Goal: Check status: Check status

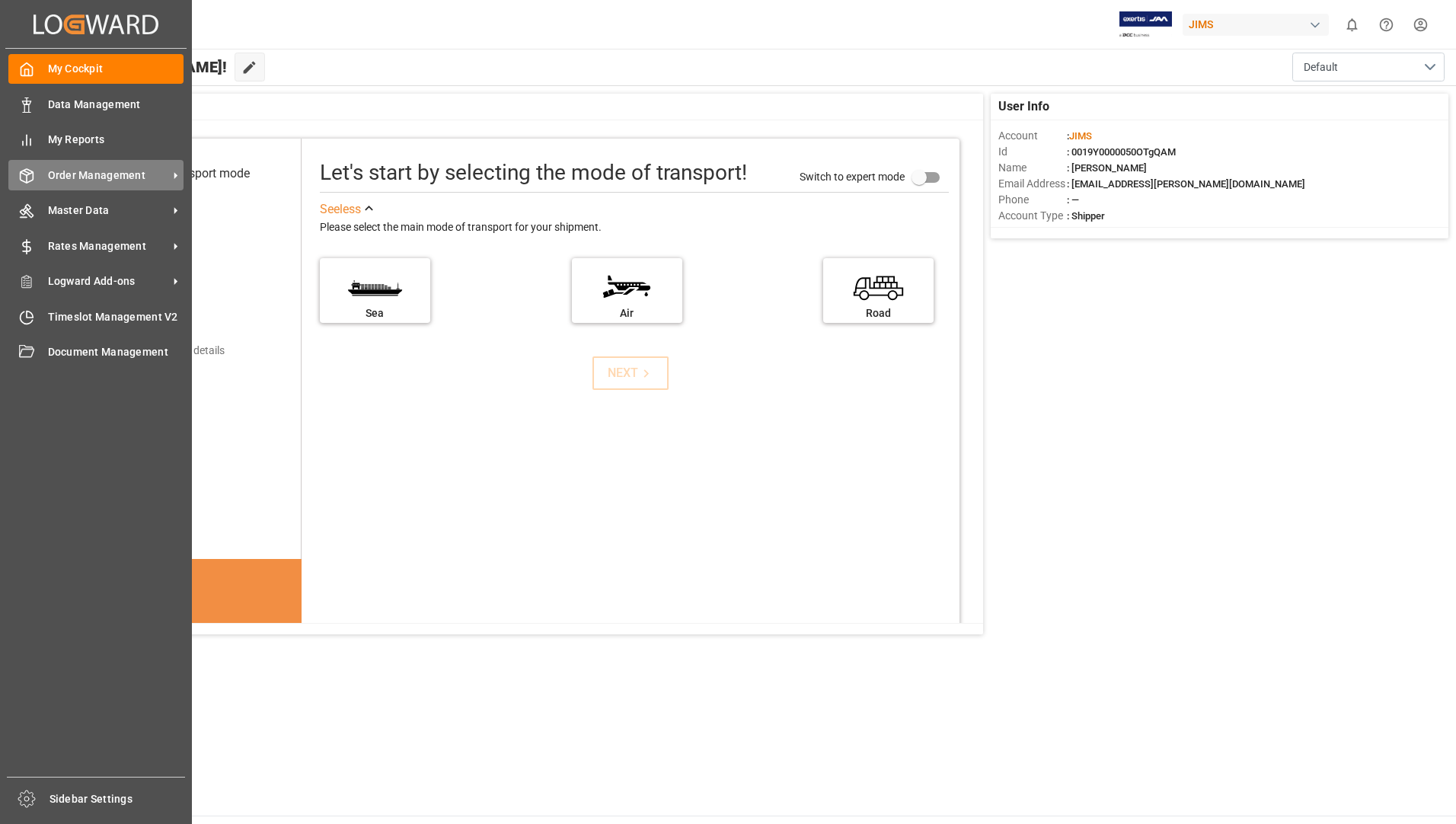
click at [118, 178] on span "Order Management" at bounding box center [108, 175] width 120 height 16
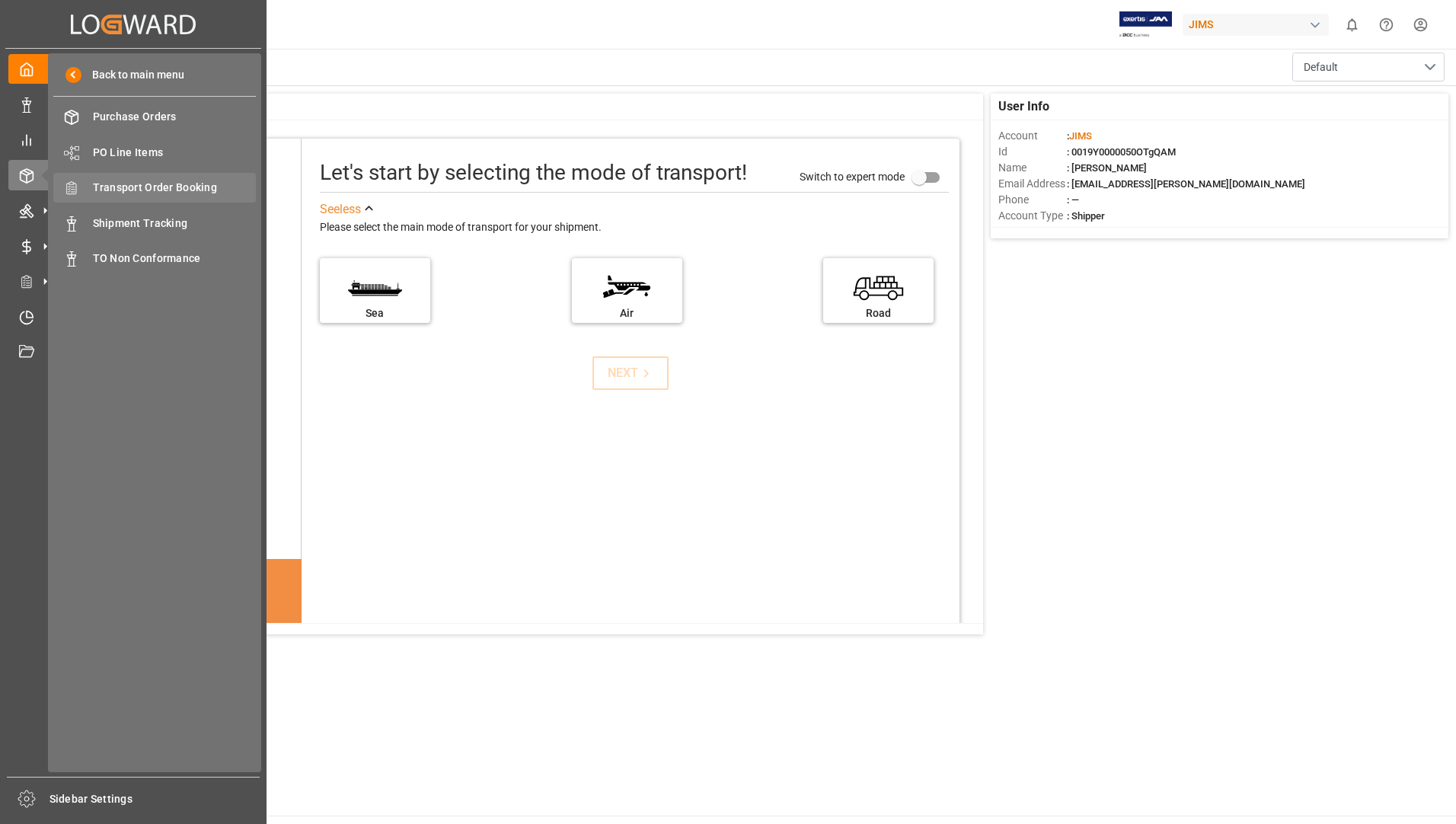
click at [196, 191] on span "Transport Order Booking" at bounding box center [174, 187] width 163 height 16
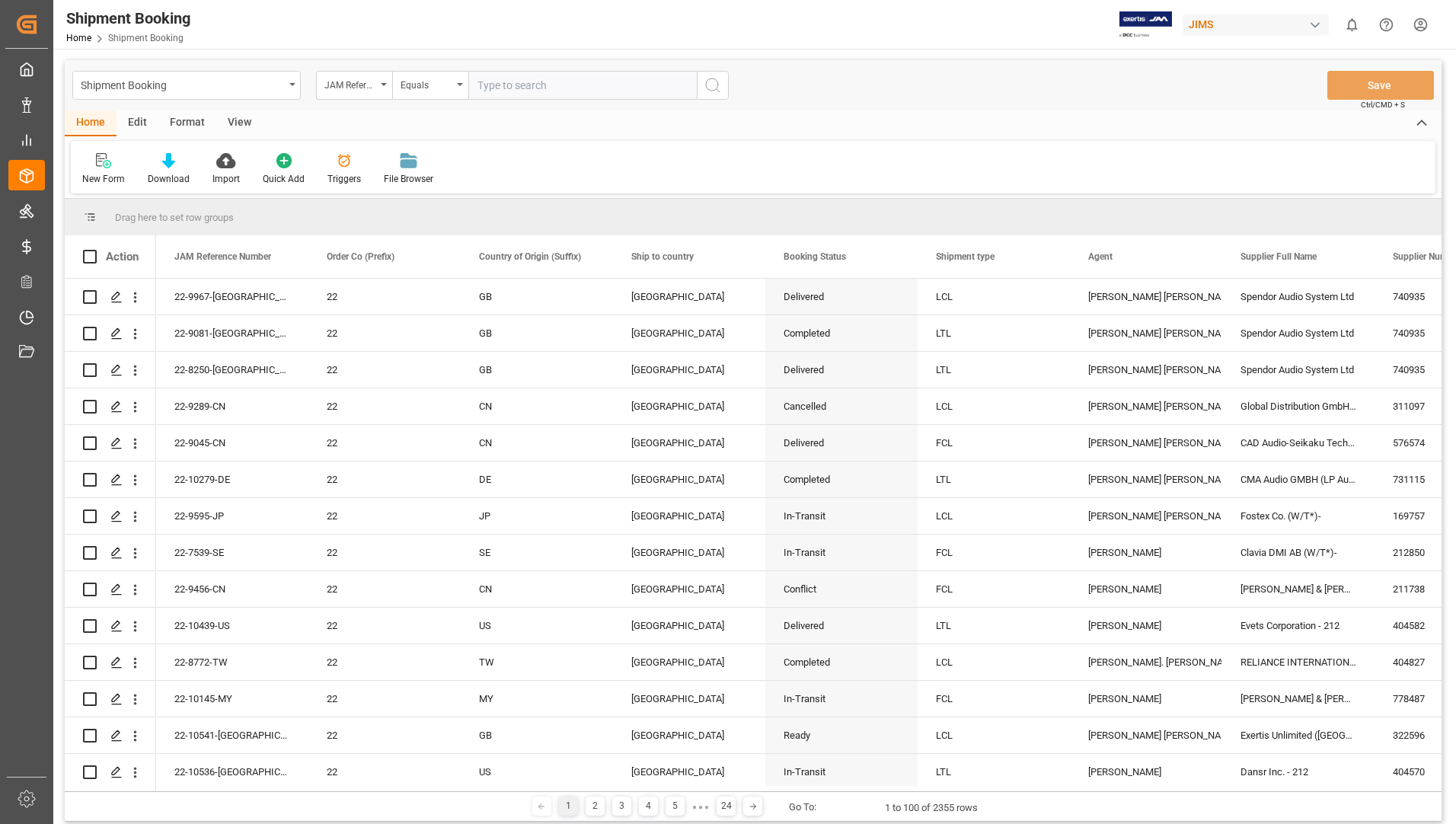
click at [563, 85] on input "text" at bounding box center [582, 84] width 228 height 29
type input "22-10293-us"
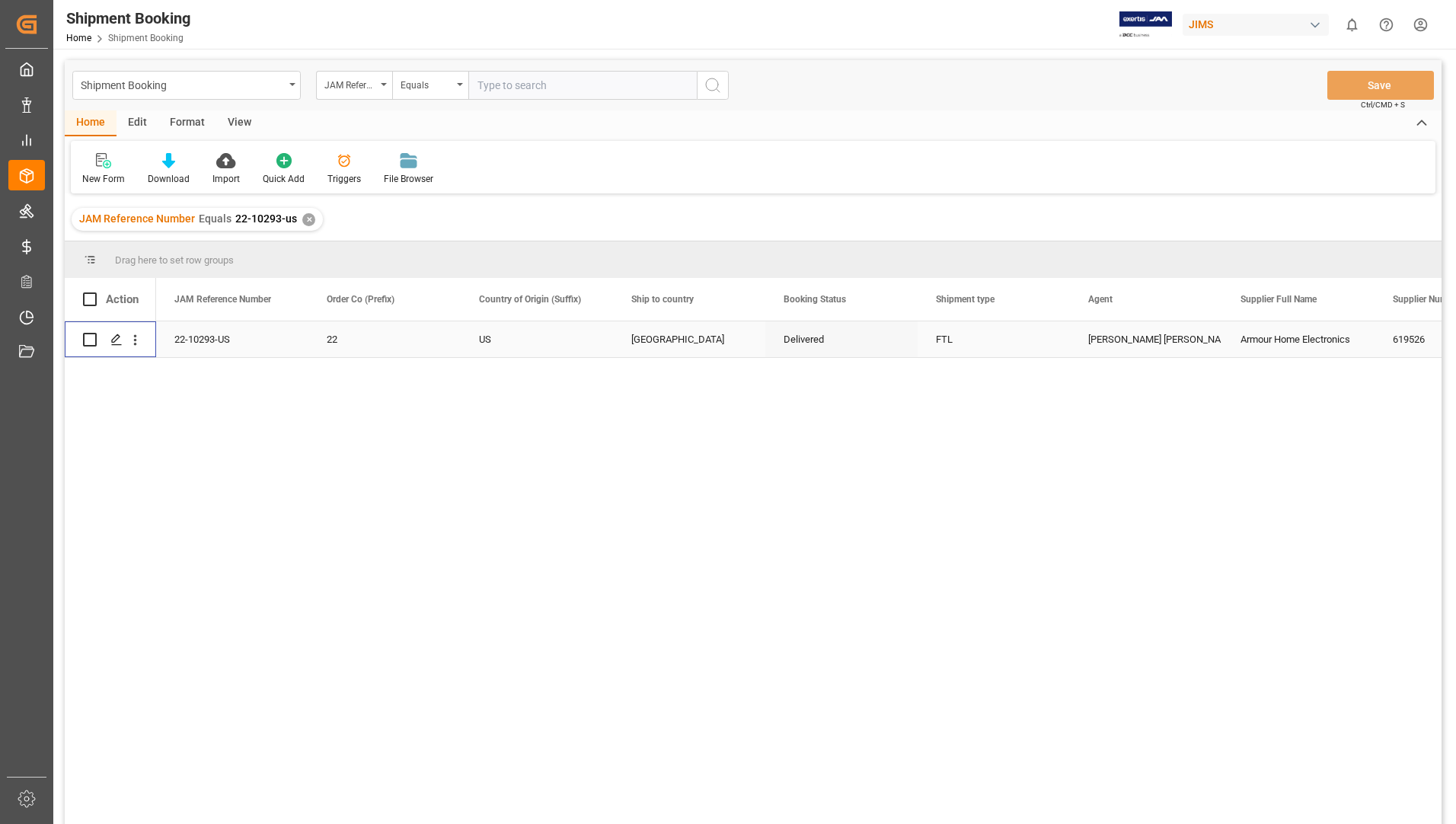
click at [90, 342] on input "Press Space to toggle row selection (unchecked)" at bounding box center [90, 340] width 14 height 14
checkbox input "true"
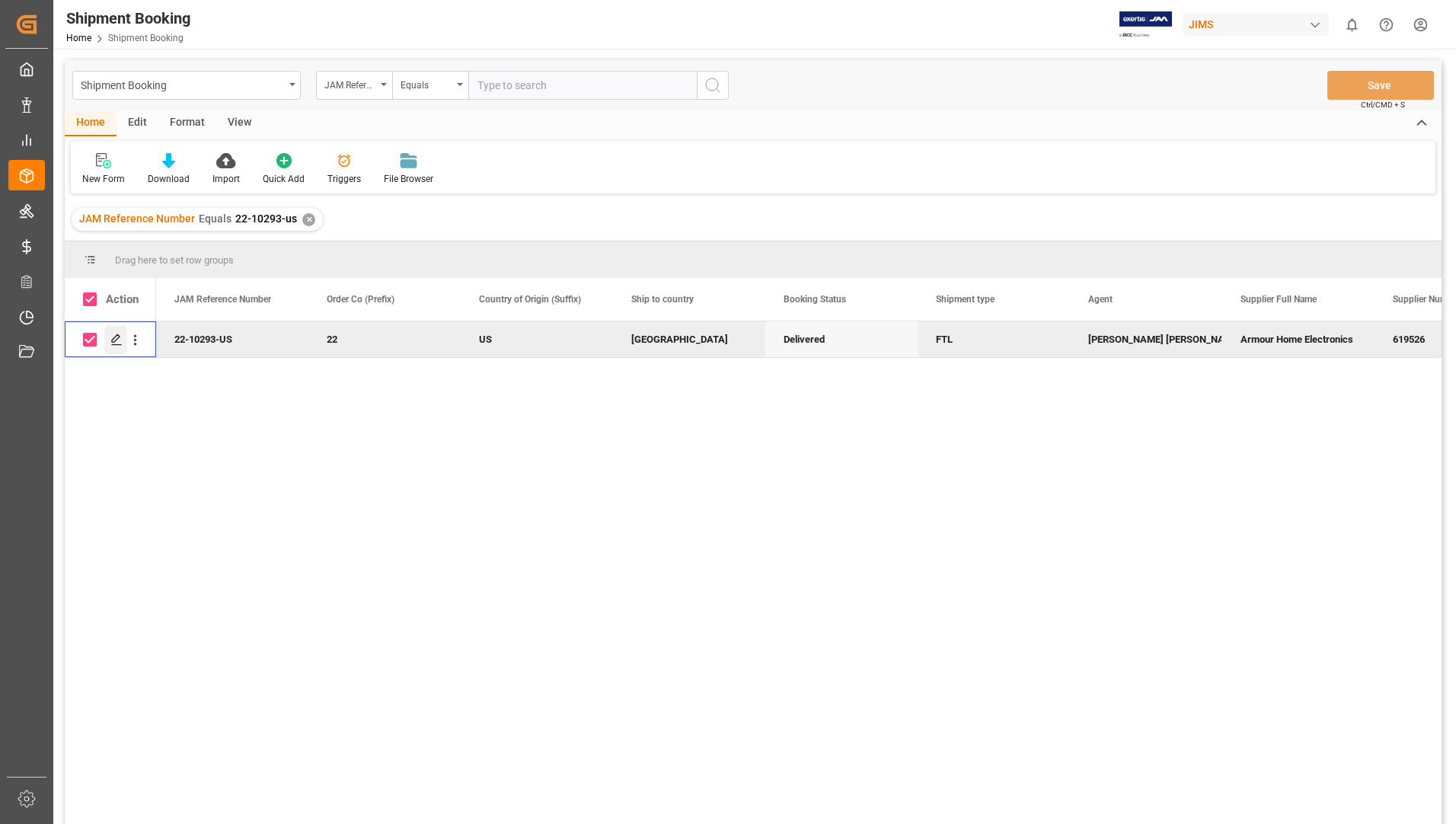
click at [115, 338] on polygon "Press SPACE to deselect this row." at bounding box center [116, 339] width 8 height 8
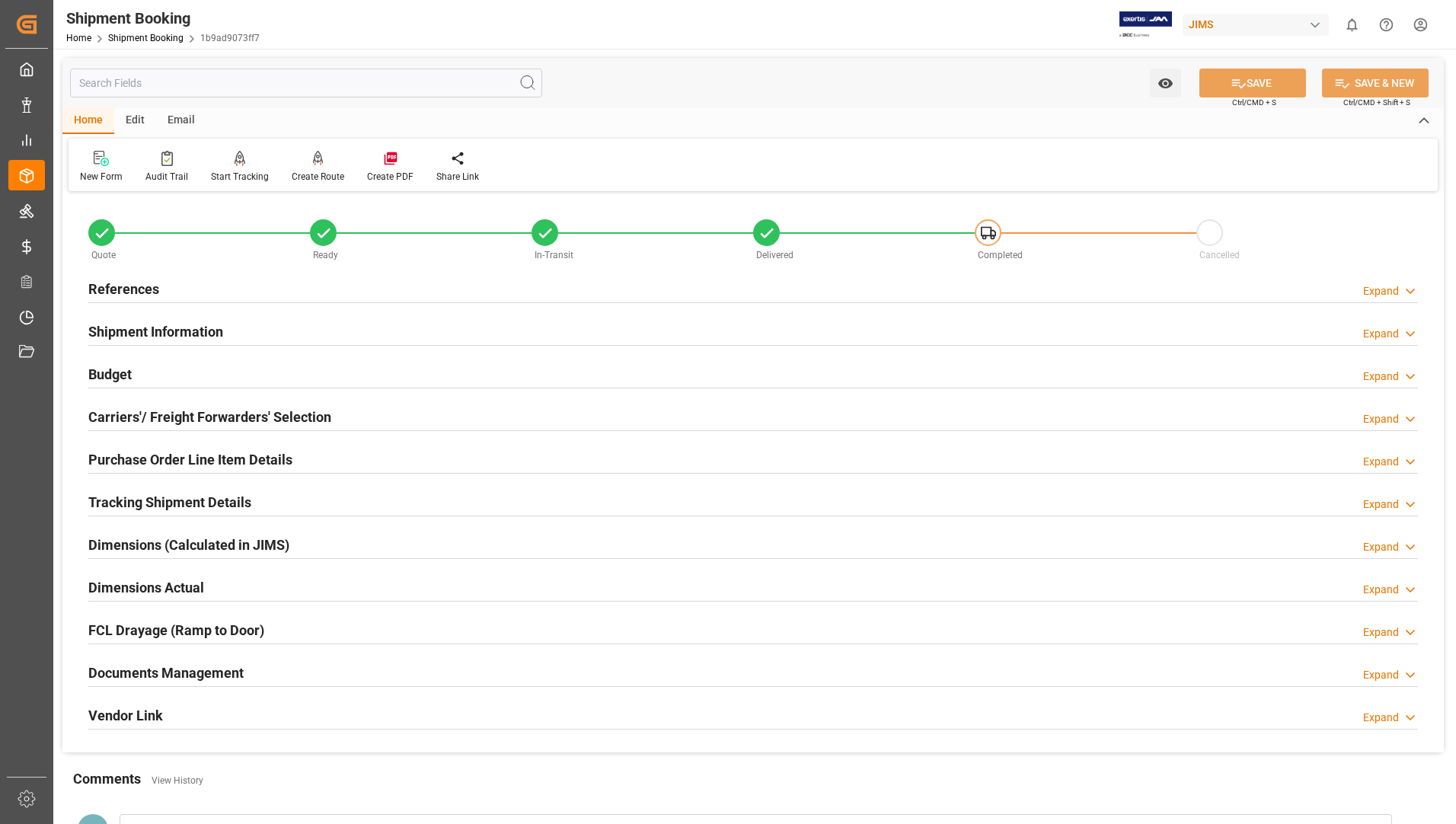
click at [185, 671] on h2 "Documents Management" at bounding box center [166, 672] width 156 height 21
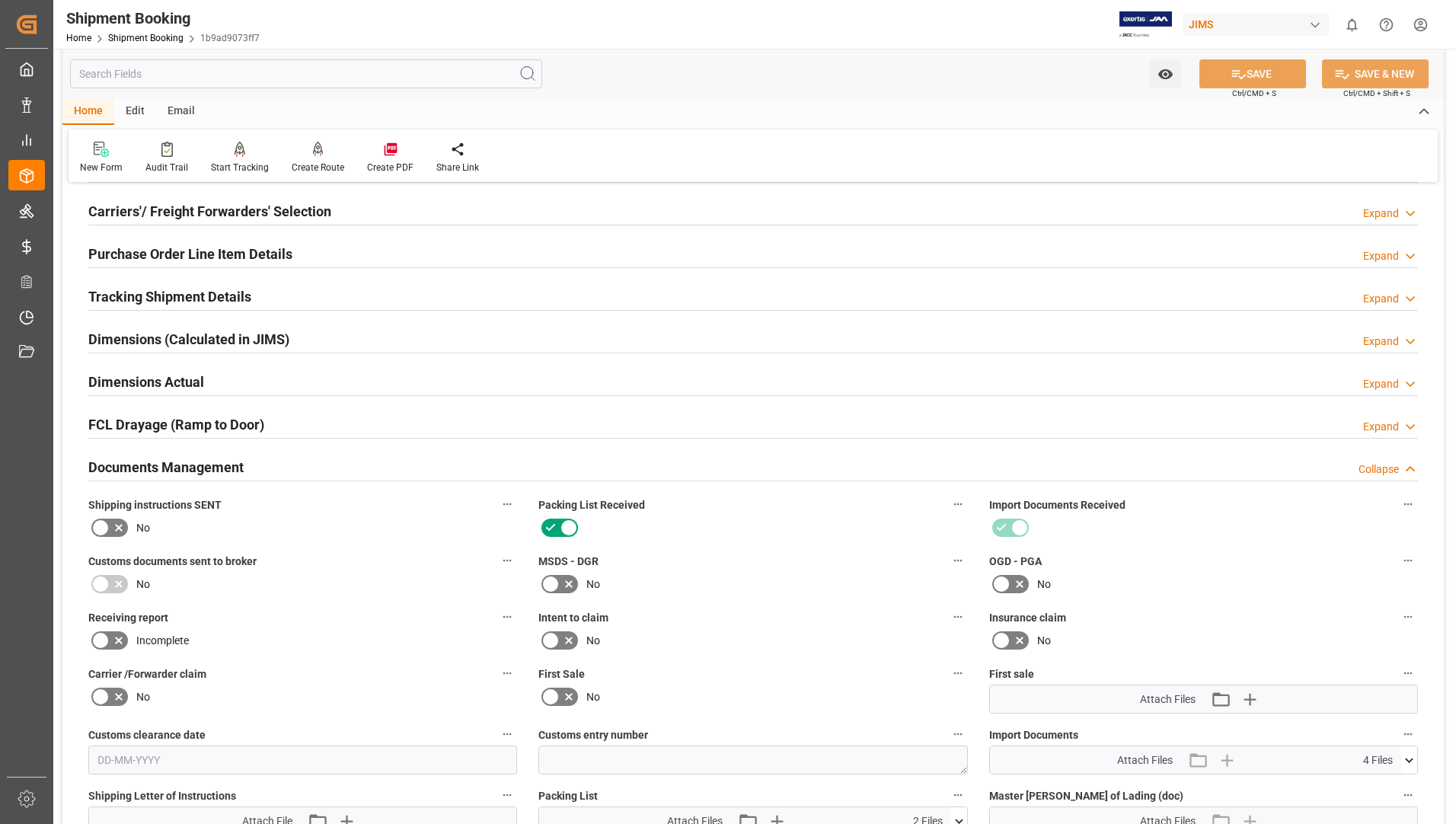
scroll to position [381, 0]
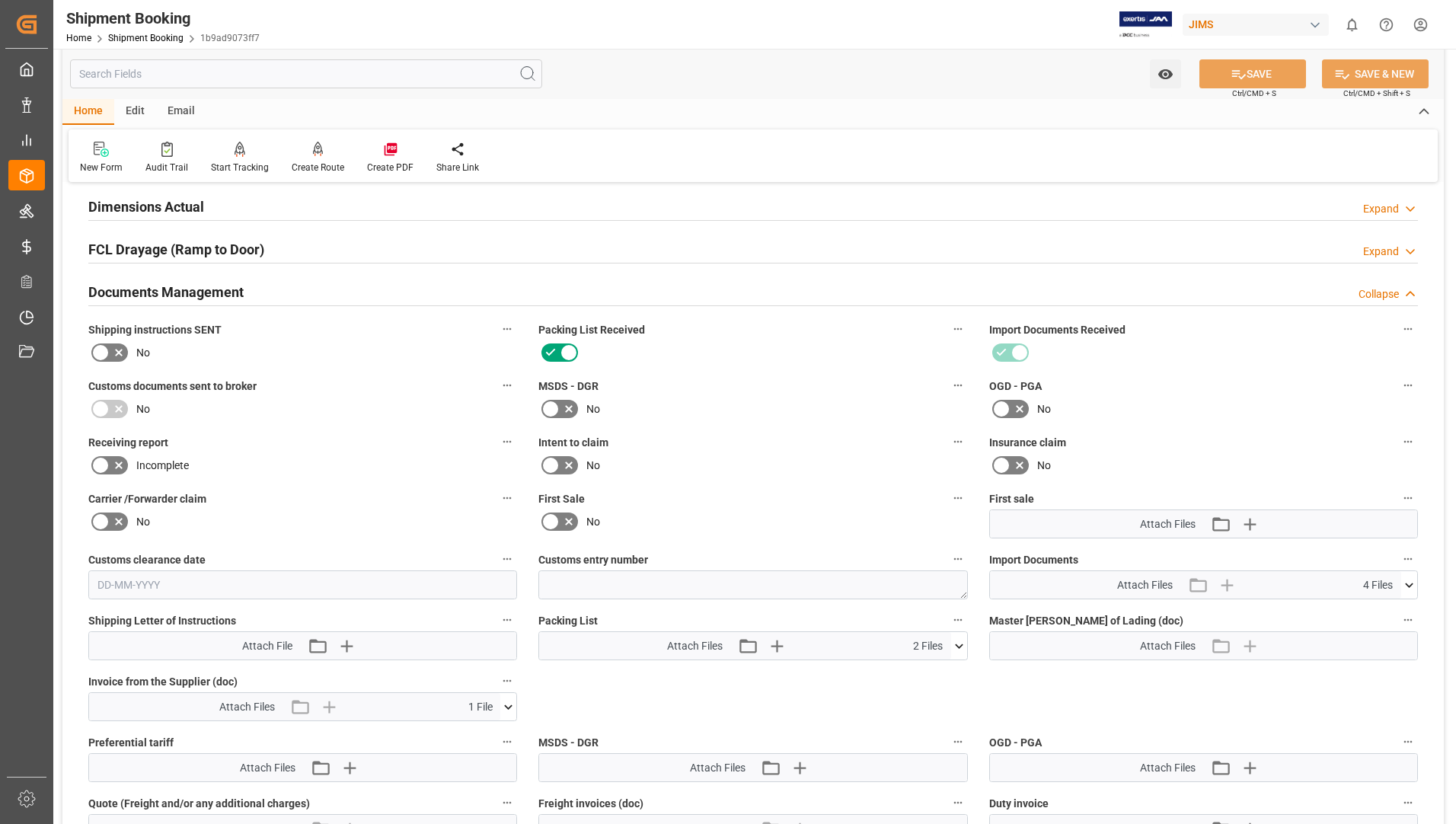
click at [504, 703] on icon at bounding box center [508, 707] width 16 height 16
click at [476, 736] on icon at bounding box center [468, 735] width 16 height 16
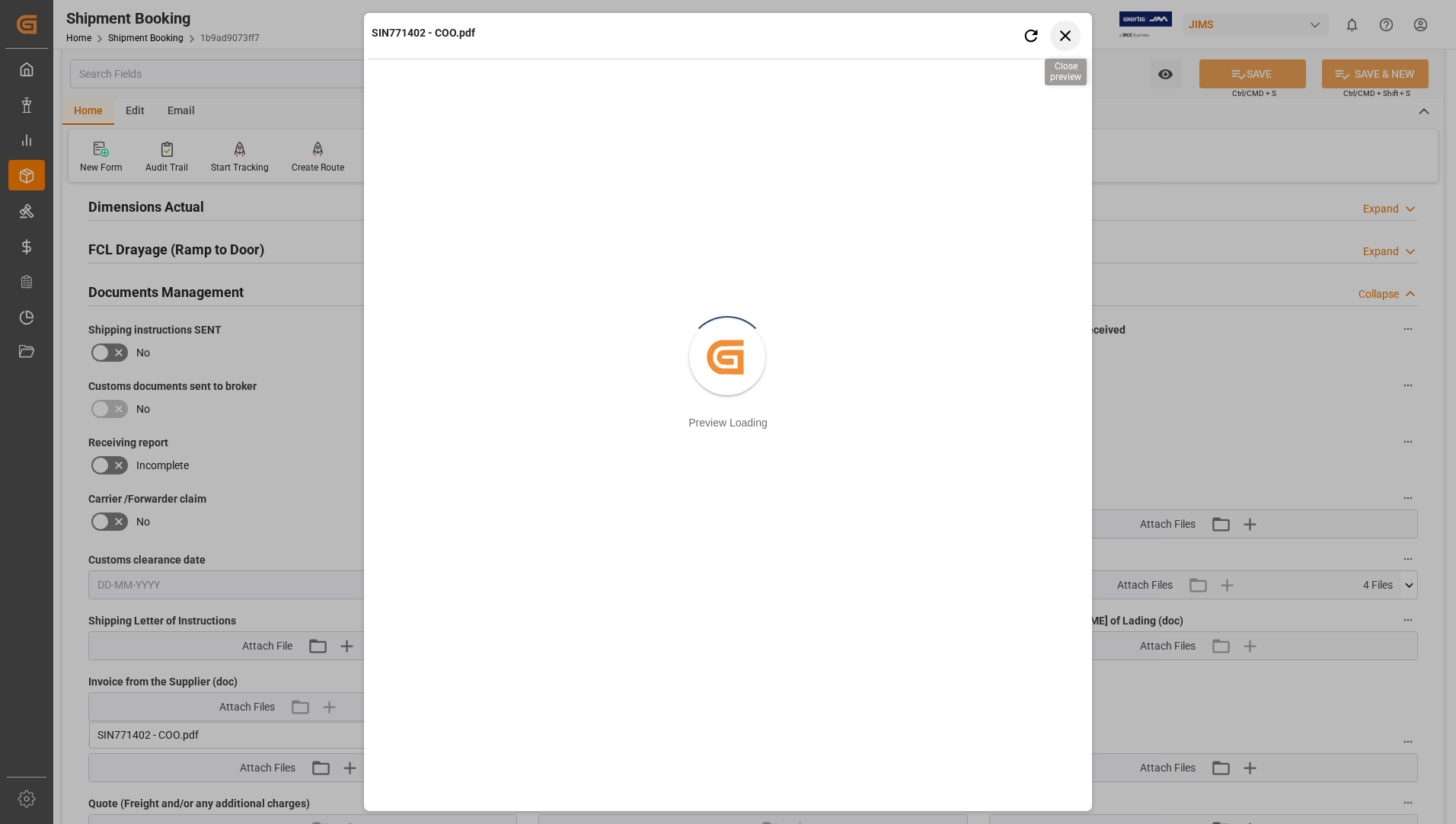
click at [1065, 29] on icon "button" at bounding box center [1066, 35] width 19 height 19
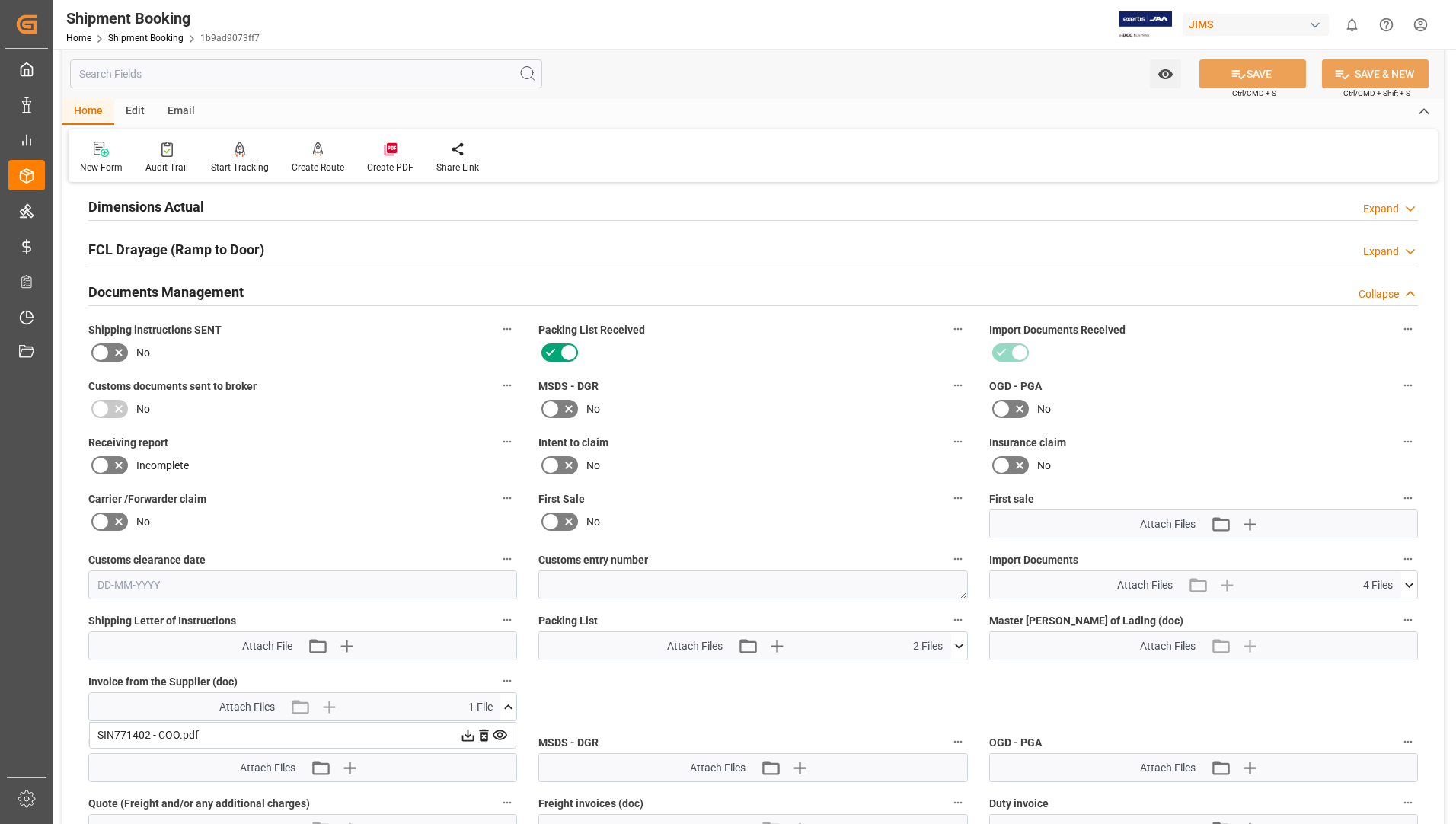
click at [962, 644] on icon at bounding box center [959, 646] width 9 height 5
click at [925, 673] on icon at bounding box center [919, 675] width 12 height 12
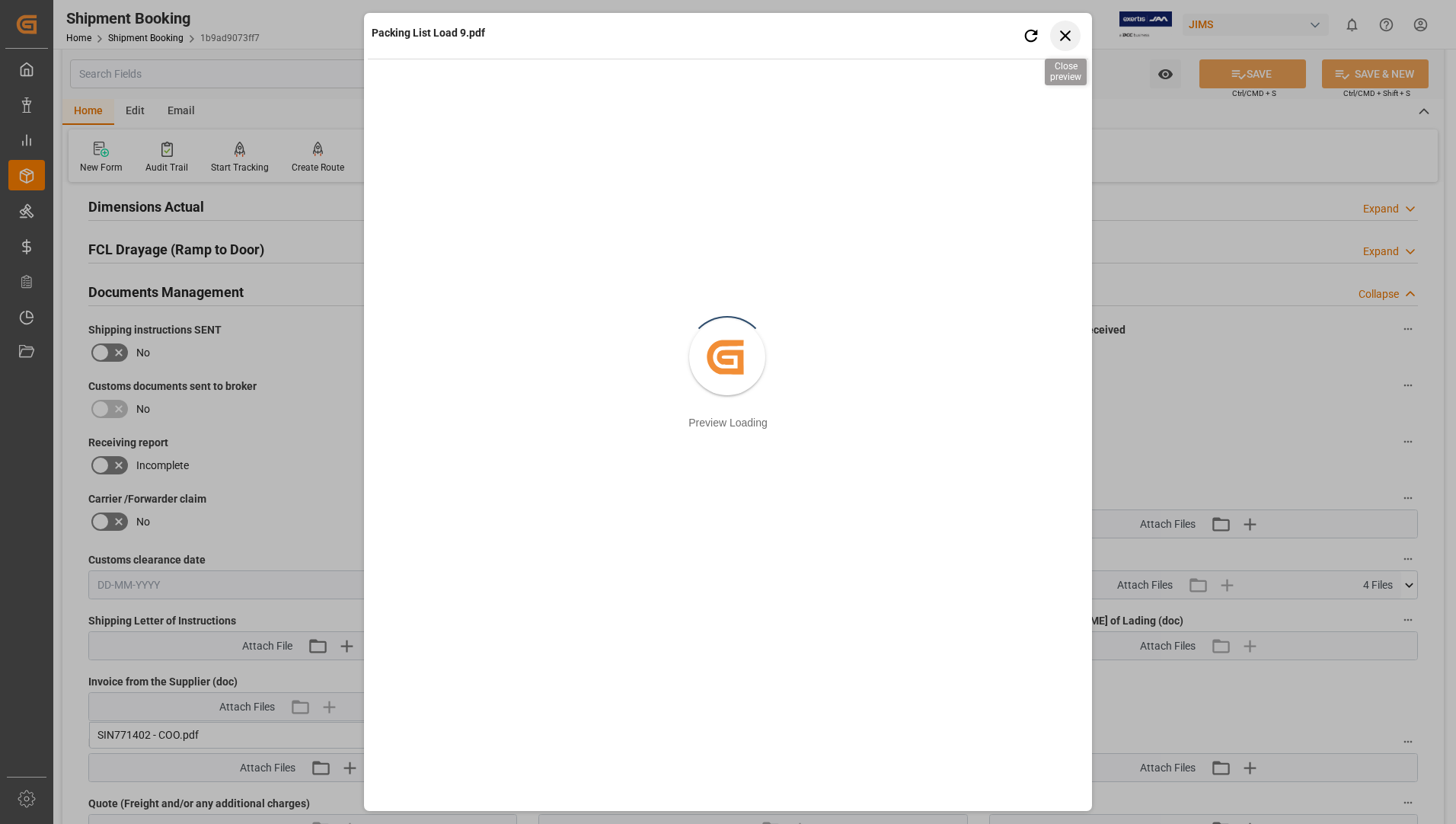
click at [1065, 37] on icon "button" at bounding box center [1066, 36] width 11 height 11
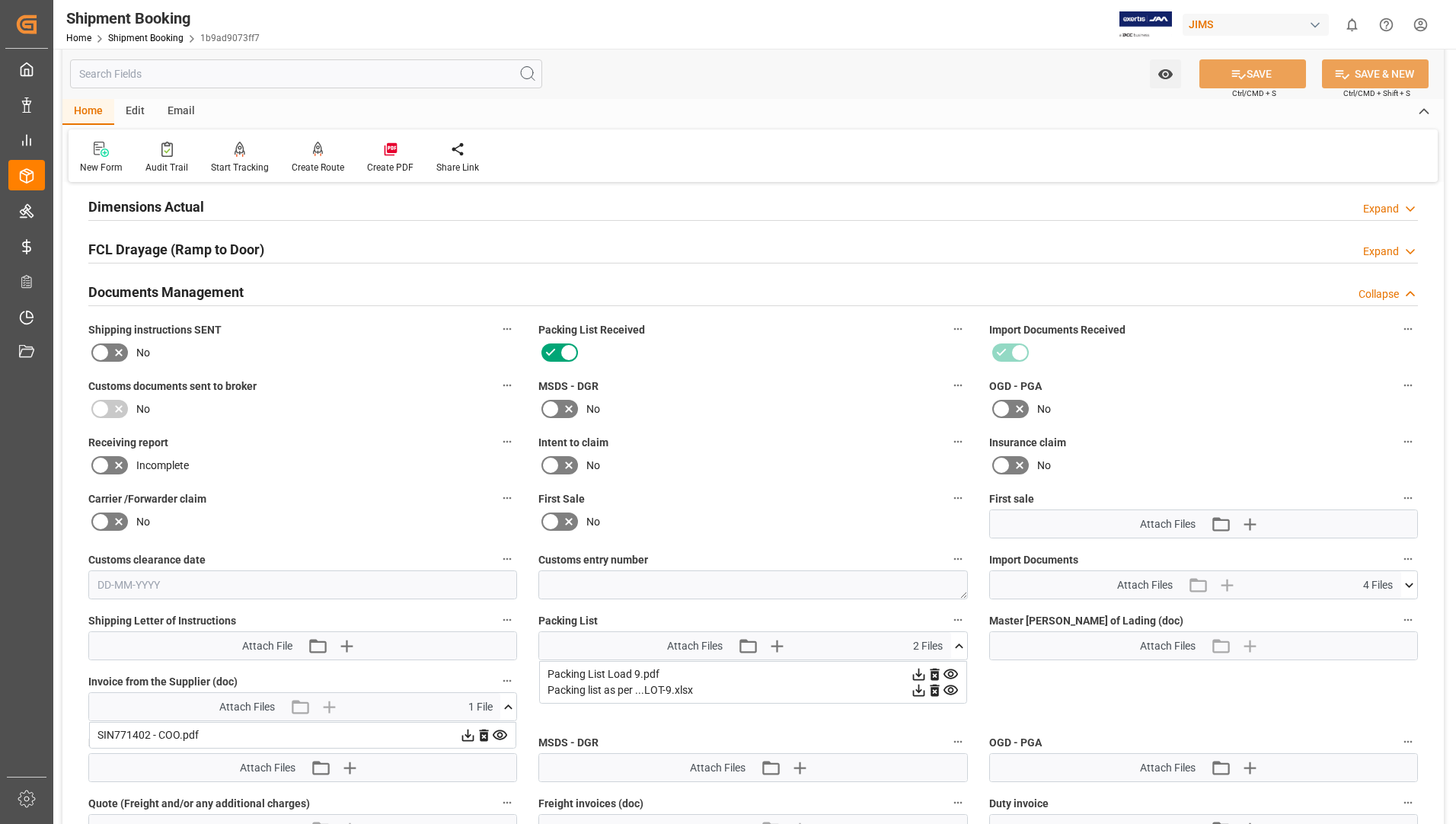
click at [927, 670] on icon at bounding box center [919, 674] width 16 height 16
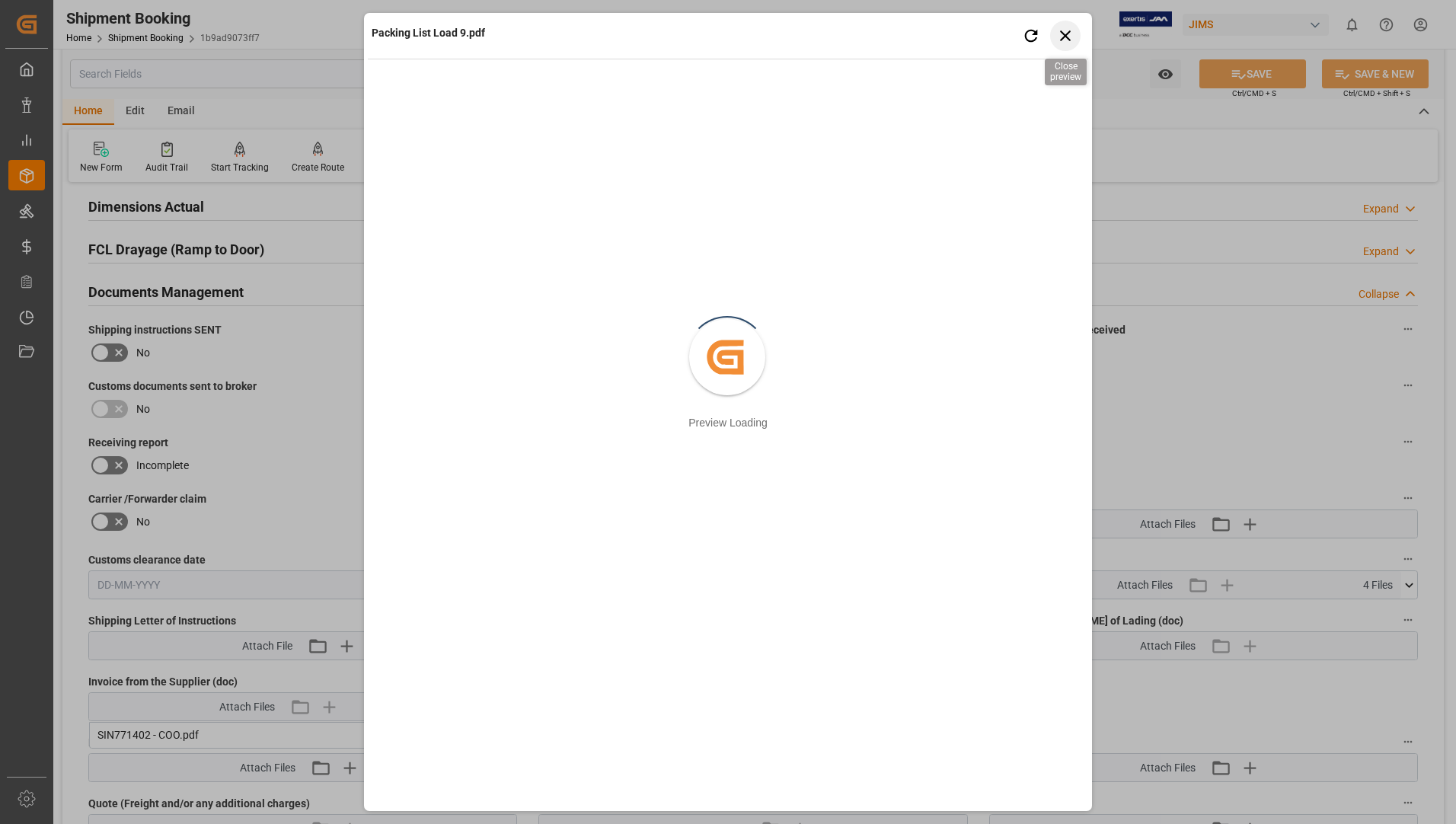
click at [1064, 35] on icon "button" at bounding box center [1066, 36] width 11 height 11
